Goal: Task Accomplishment & Management: Complete application form

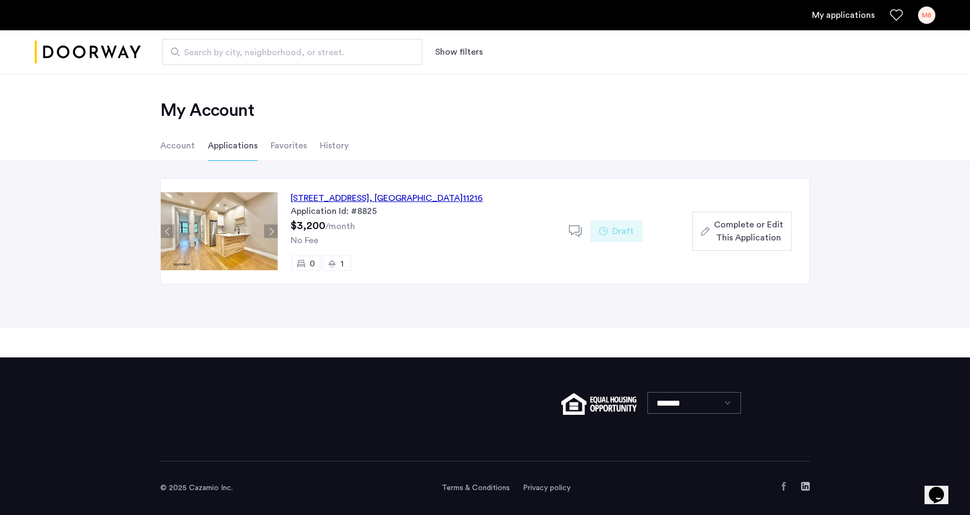
click at [769, 254] on div "[STREET_ADDRESS] Application Id: #8825 $3,200 /month No Fee 0 1 Draft Complete …" at bounding box center [544, 231] width 532 height 105
click at [751, 237] on span "Complete or Edit This Application" at bounding box center [748, 231] width 69 height 26
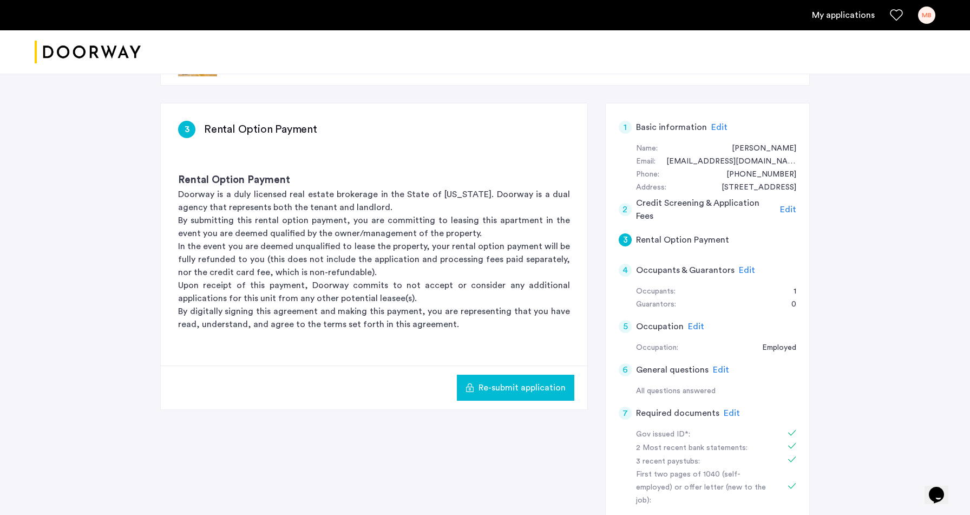
scroll to position [54, 0]
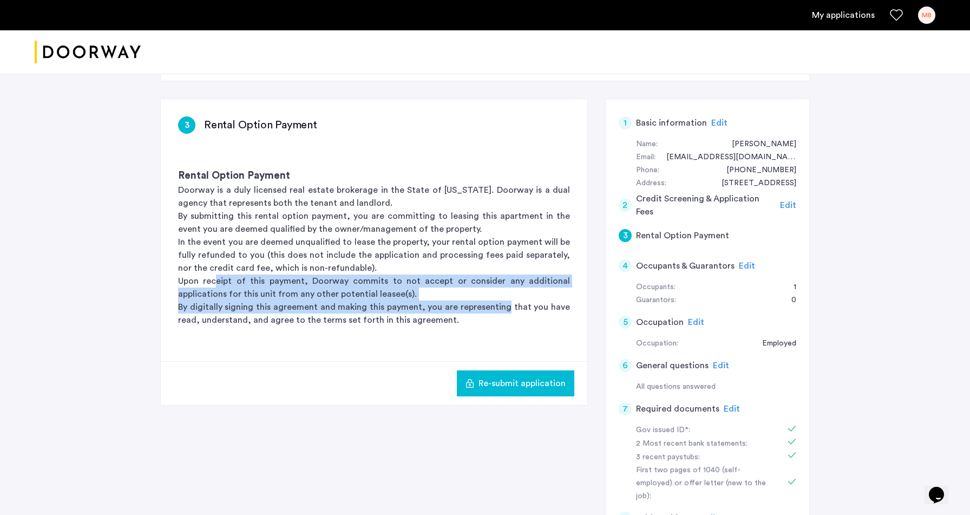
drag, startPoint x: 217, startPoint y: 277, endPoint x: 507, endPoint y: 316, distance: 293.4
click at [511, 312] on div "Rental Option Payment Doorway is a duly licensed real estate brokerage in the S…" at bounding box center [374, 247] width 427 height 193
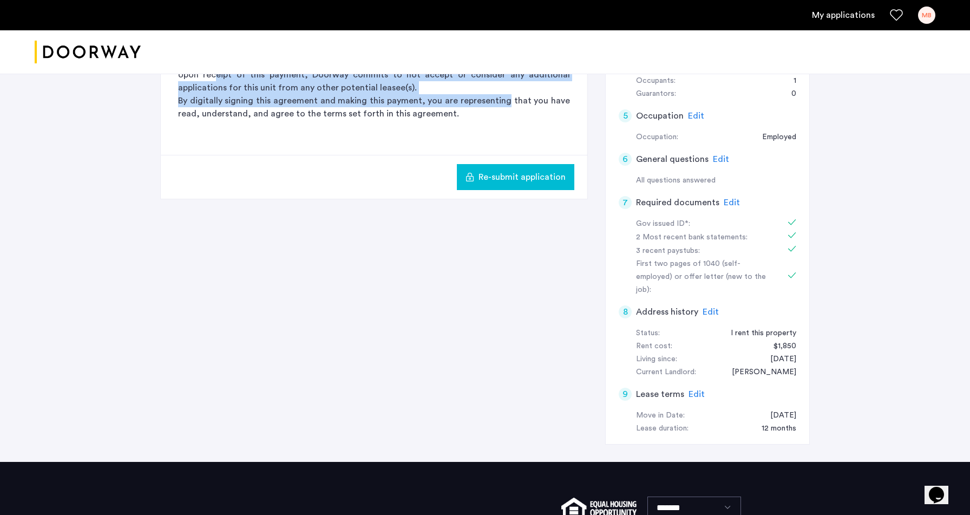
scroll to position [350, 0]
